Goal: Find specific page/section: Find specific page/section

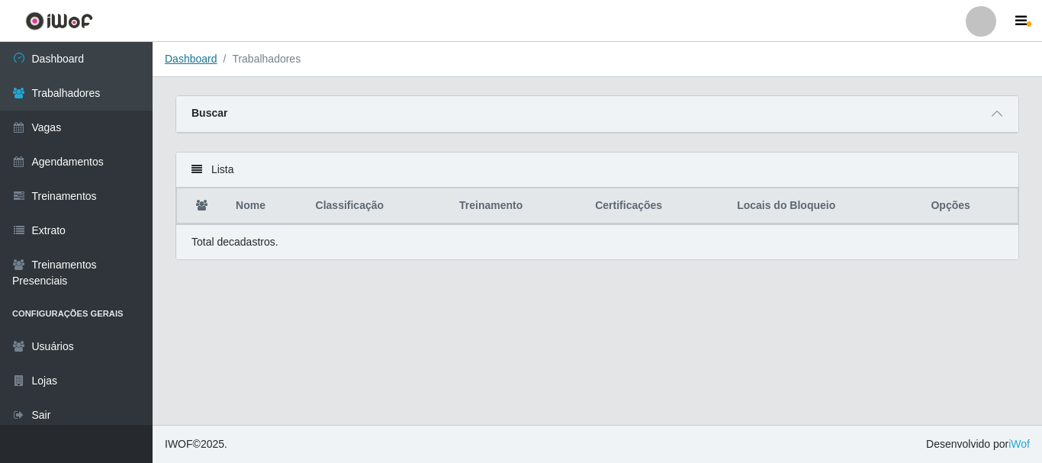
click at [185, 61] on link "Dashboard" at bounding box center [191, 59] width 53 height 12
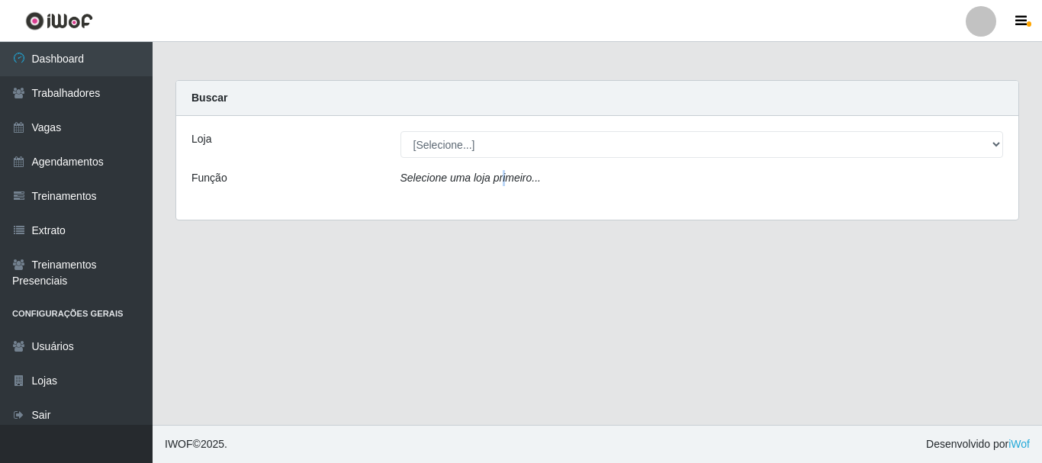
drag, startPoint x: 500, startPoint y: 158, endPoint x: 512, endPoint y: 181, distance: 25.6
click at [501, 159] on div "Loja [Selecione...] Supermercado Queiroz - Caicó Função Selecione uma loja prim…" at bounding box center [597, 168] width 842 height 104
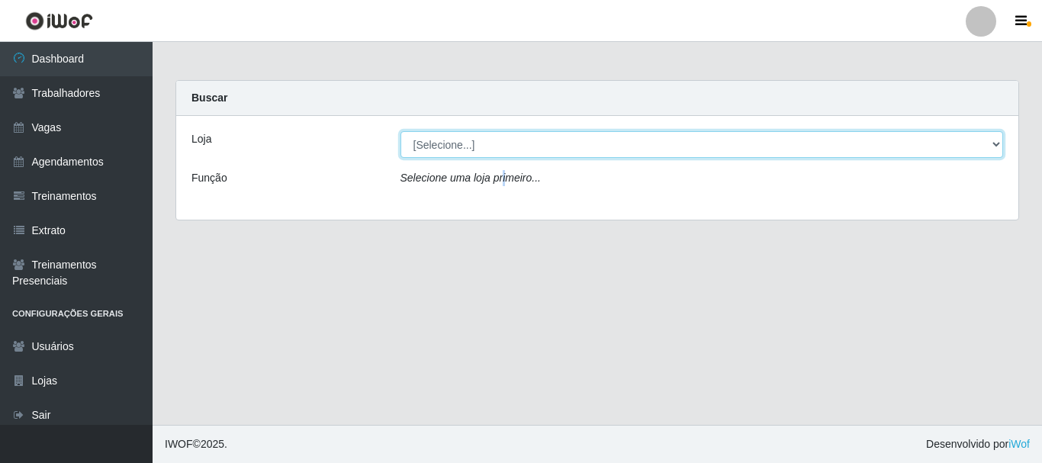
click at [510, 151] on select "[Selecione...] Supermercado Queiroz - Caicó" at bounding box center [701, 144] width 603 height 27
select select "512"
click at [400, 131] on select "[Selecione...] Supermercado Queiroz - Caicó" at bounding box center [701, 144] width 603 height 27
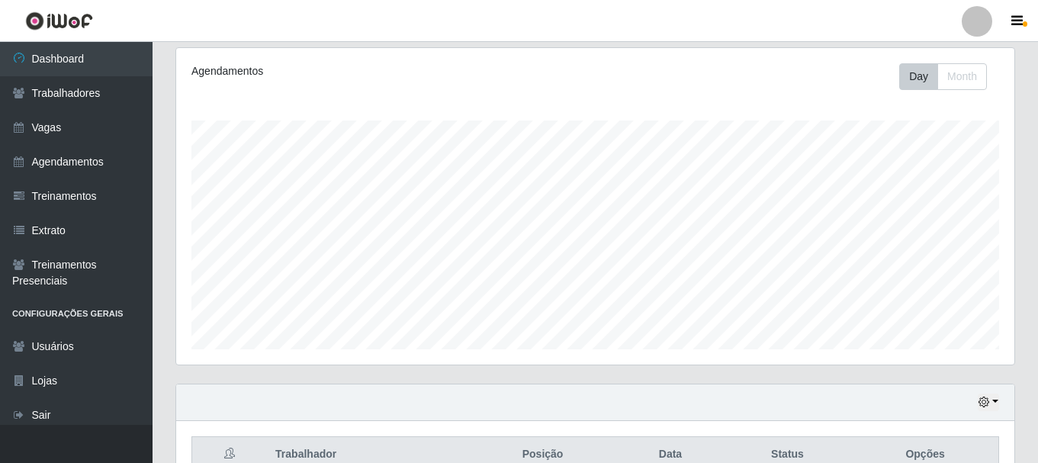
scroll to position [50, 0]
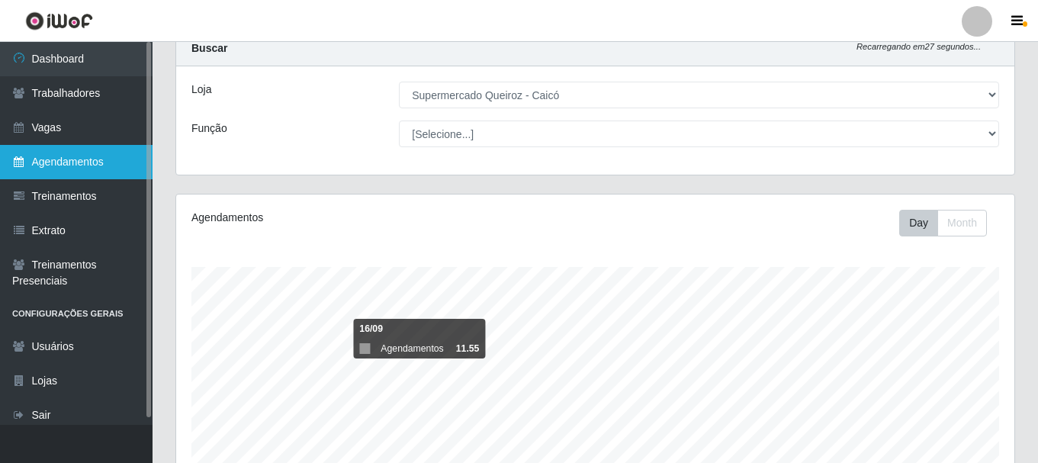
click at [88, 162] on link "Agendamentos" at bounding box center [76, 162] width 153 height 34
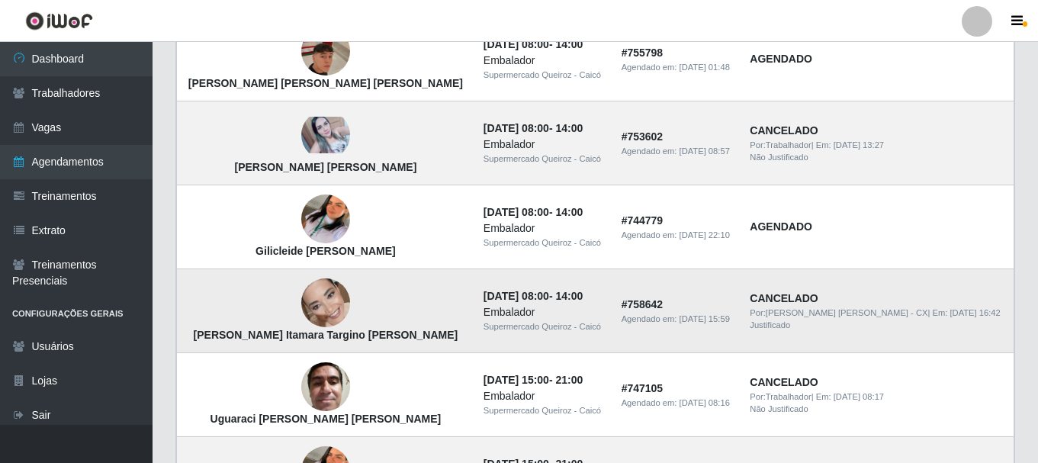
scroll to position [1068, 0]
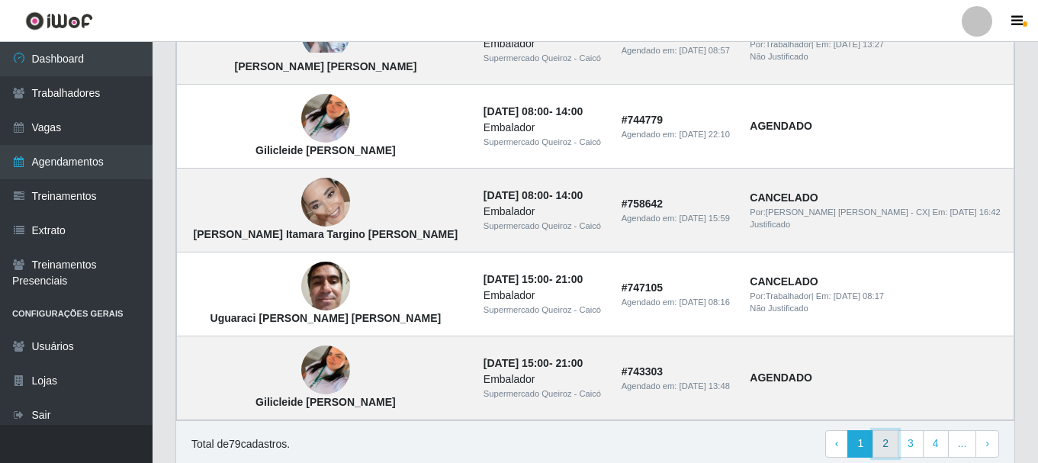
click at [885, 439] on link "2" at bounding box center [885, 443] width 26 height 27
